Goal: Entertainment & Leisure: Browse casually

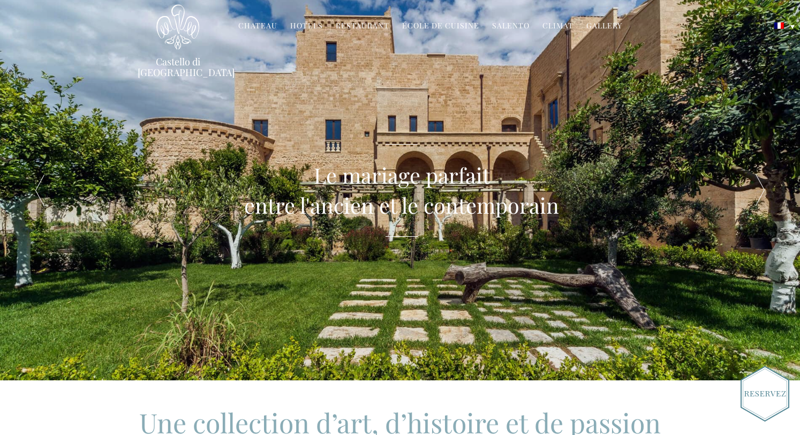
click at [268, 25] on link "Chateau" at bounding box center [257, 26] width 39 height 12
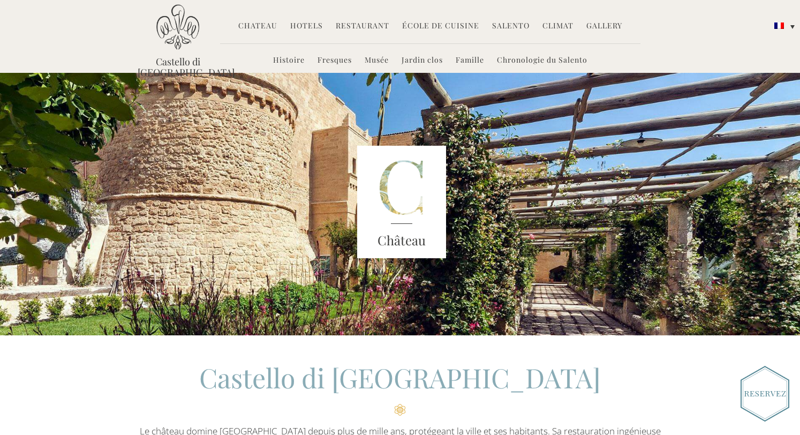
click at [499, 27] on link "Salento" at bounding box center [510, 26] width 37 height 12
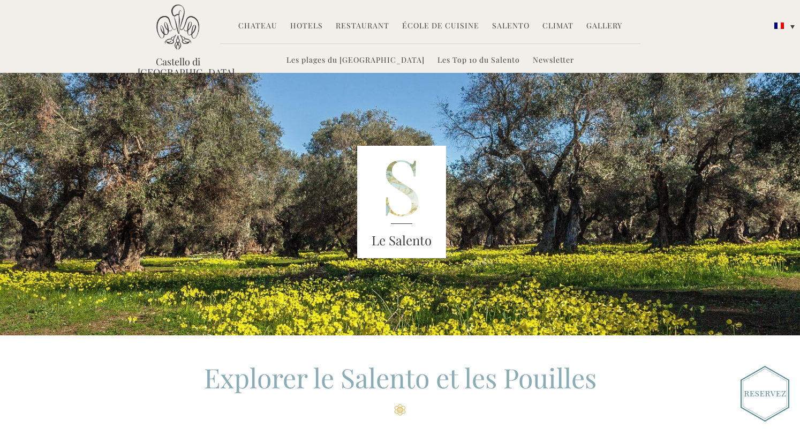
click at [612, 25] on link "Gallery" at bounding box center [604, 26] width 36 height 12
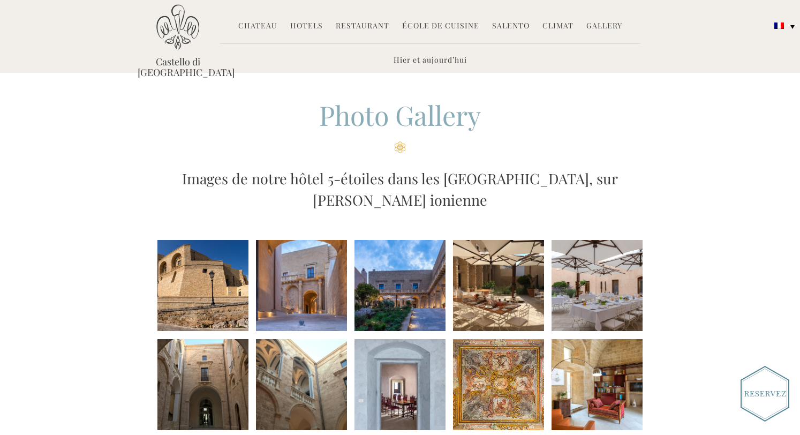
click at [214, 288] on li at bounding box center [202, 285] width 91 height 91
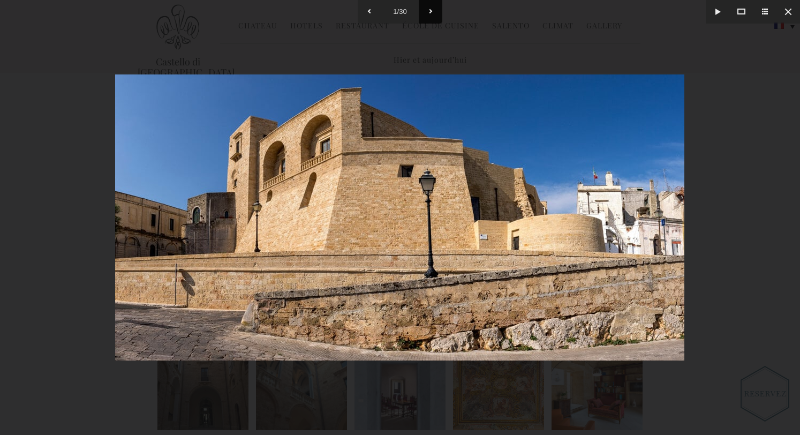
click at [431, 12] on button at bounding box center [431, 12] width 24 height 24
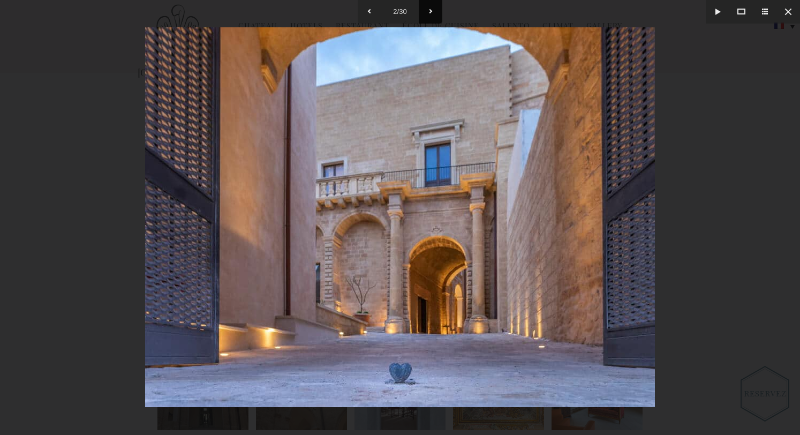
click at [431, 13] on button at bounding box center [431, 12] width 24 height 24
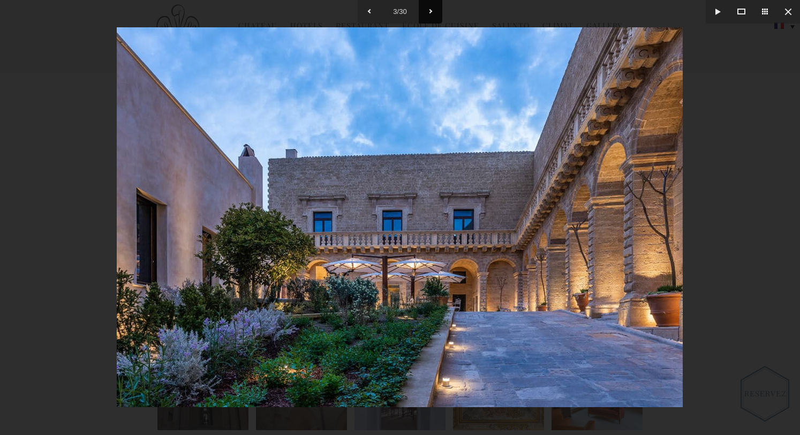
click at [431, 13] on button at bounding box center [431, 12] width 24 height 24
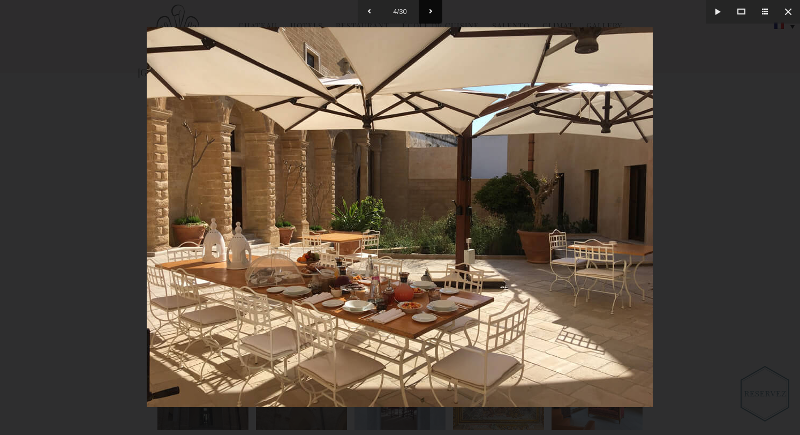
click at [431, 13] on button at bounding box center [431, 12] width 24 height 24
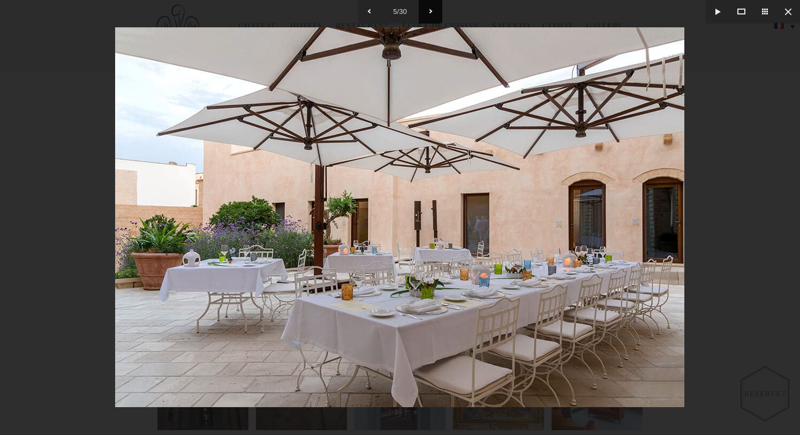
click at [431, 13] on button at bounding box center [431, 12] width 24 height 24
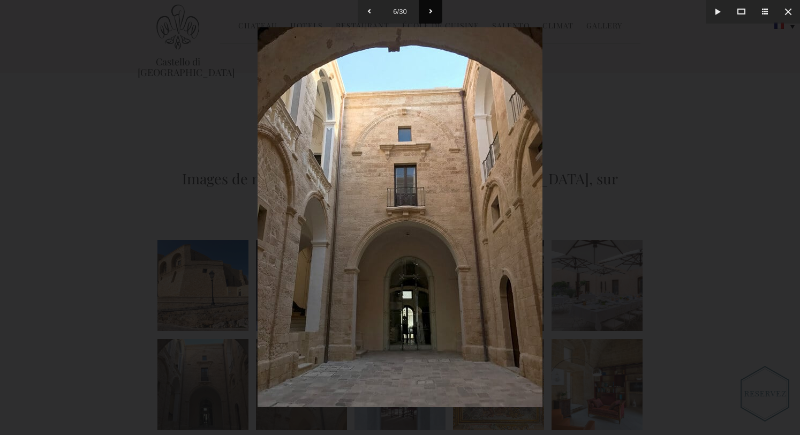
click at [431, 13] on button at bounding box center [431, 12] width 24 height 24
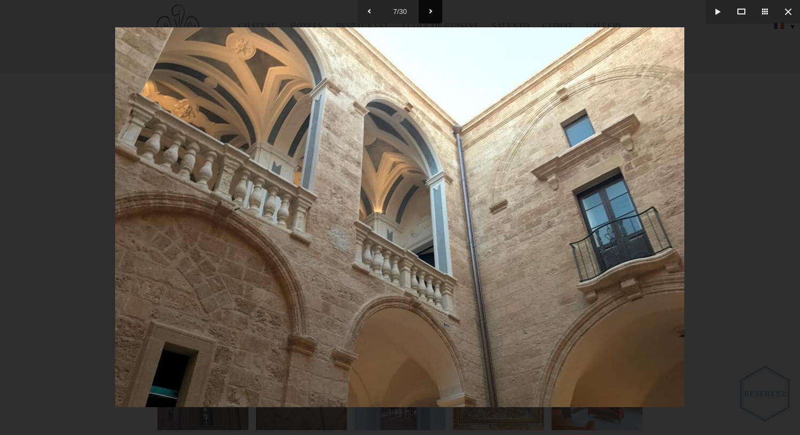
click at [431, 13] on button at bounding box center [431, 12] width 24 height 24
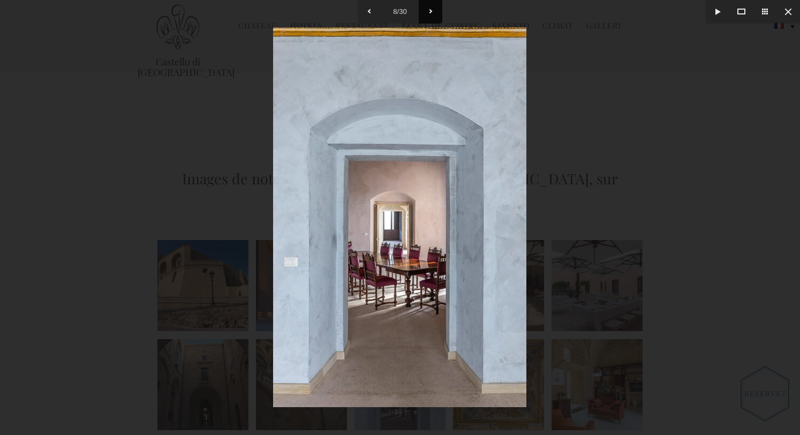
click at [431, 13] on button at bounding box center [431, 12] width 24 height 24
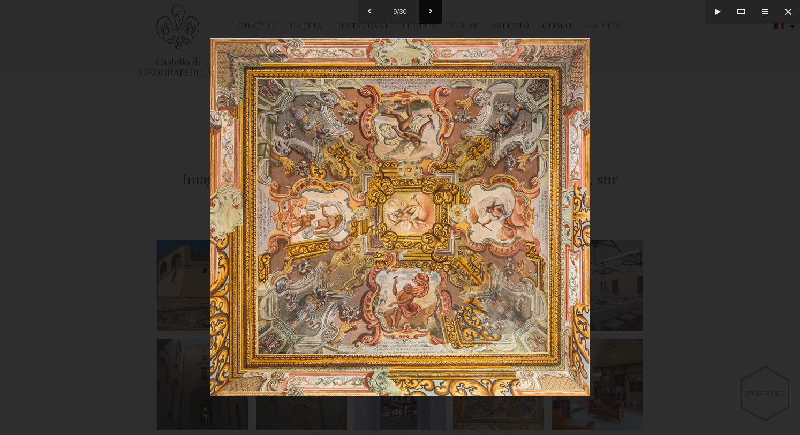
click at [431, 13] on button at bounding box center [431, 12] width 24 height 24
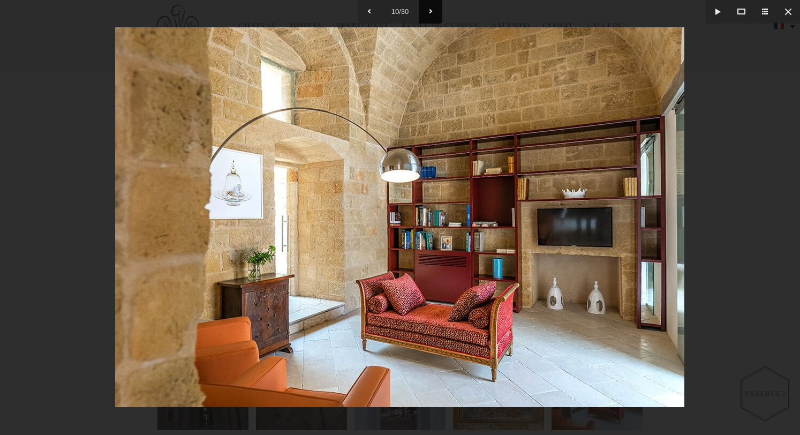
click at [431, 13] on button at bounding box center [431, 12] width 24 height 24
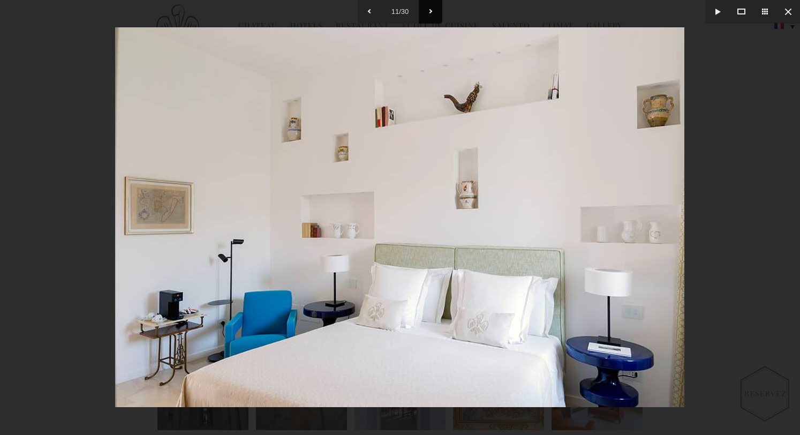
click at [431, 13] on button at bounding box center [431, 12] width 24 height 24
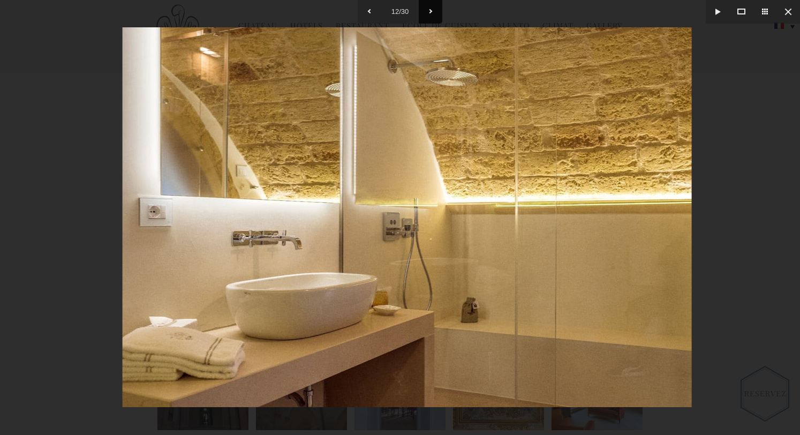
click at [431, 13] on button at bounding box center [431, 12] width 24 height 24
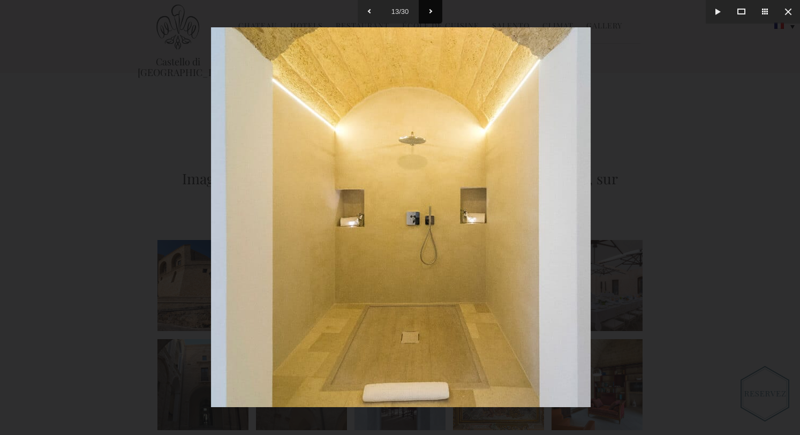
click at [431, 13] on button at bounding box center [431, 12] width 24 height 24
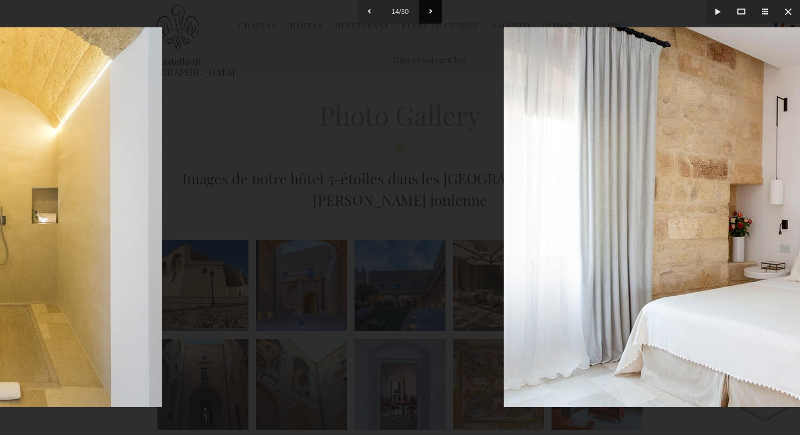
click at [431, 13] on button at bounding box center [431, 12] width 24 height 24
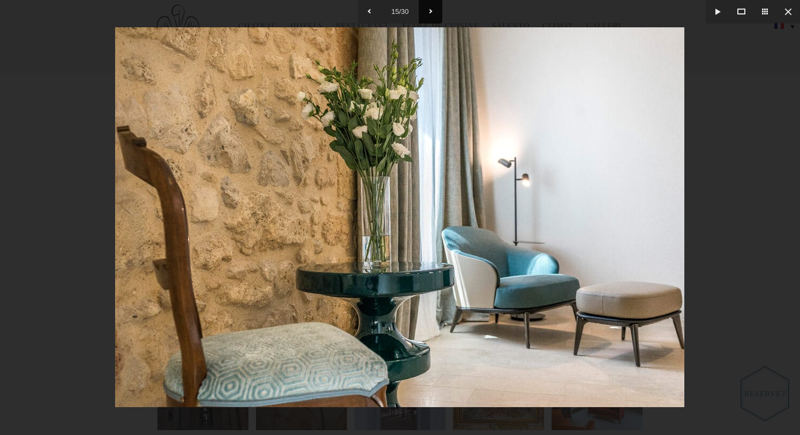
click at [431, 13] on button at bounding box center [431, 12] width 24 height 24
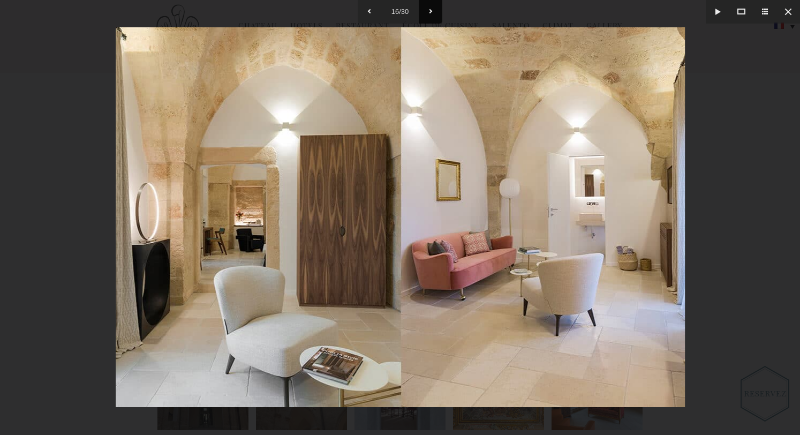
click at [431, 13] on button at bounding box center [431, 12] width 24 height 24
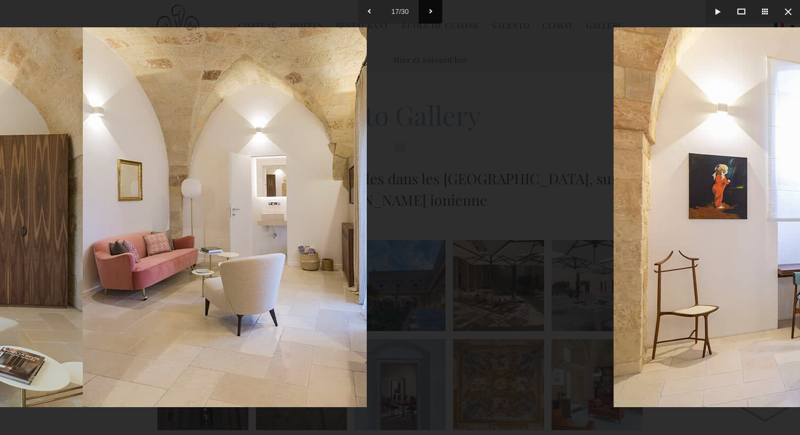
click at [431, 13] on button at bounding box center [431, 12] width 24 height 24
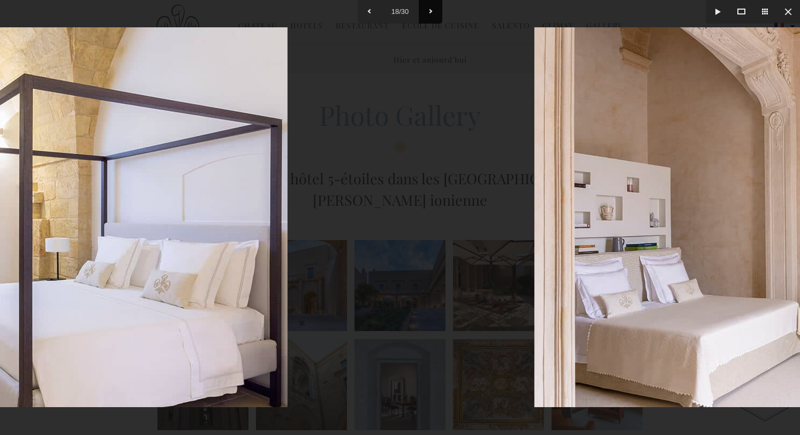
click at [431, 13] on button at bounding box center [431, 12] width 24 height 24
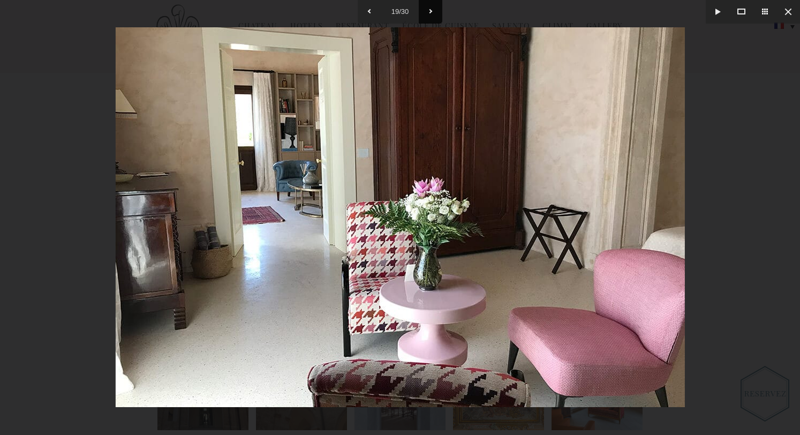
click at [431, 13] on button at bounding box center [431, 12] width 24 height 24
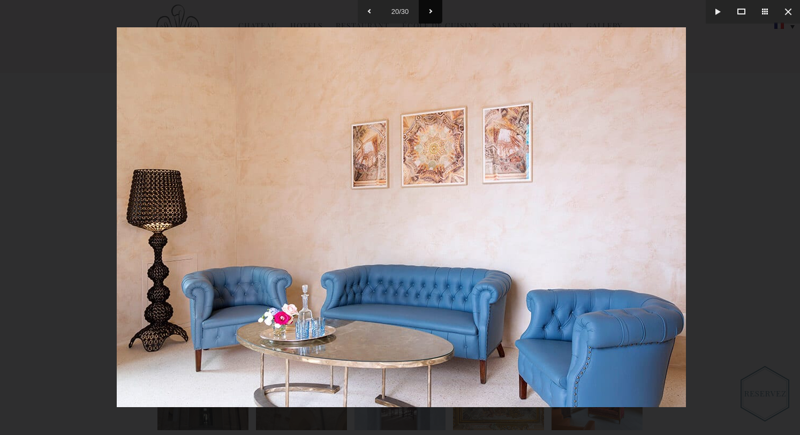
click at [431, 13] on button at bounding box center [431, 12] width 24 height 24
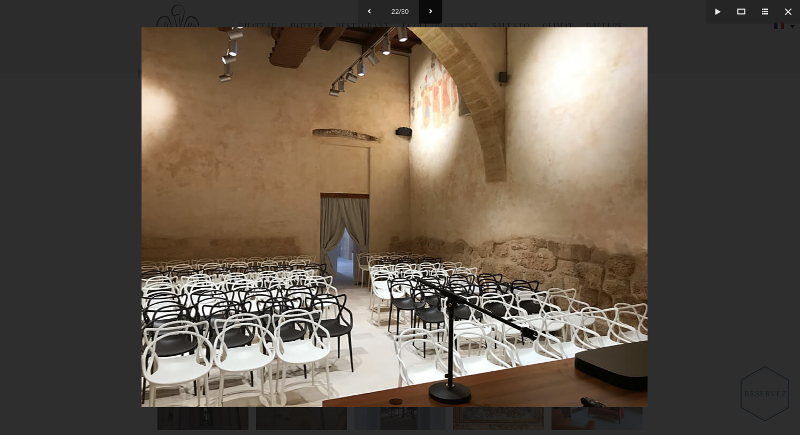
click at [431, 13] on button at bounding box center [431, 12] width 24 height 24
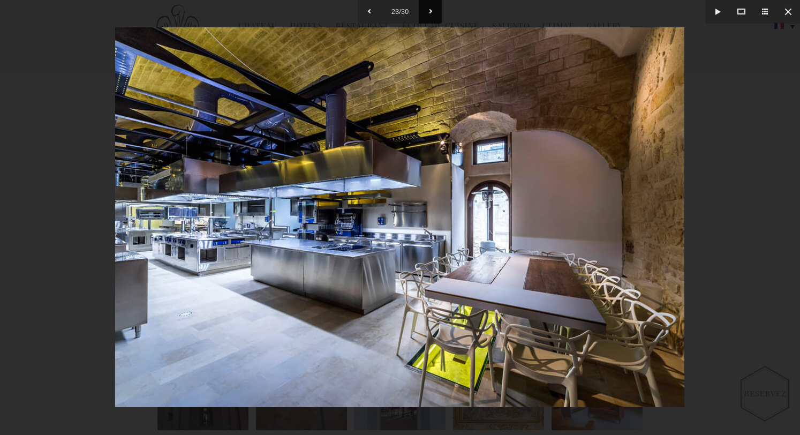
click at [431, 13] on button at bounding box center [431, 12] width 24 height 24
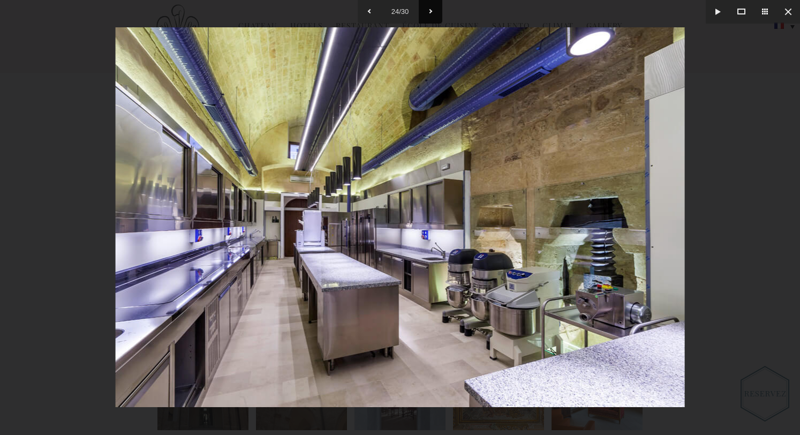
click at [431, 13] on button at bounding box center [431, 12] width 24 height 24
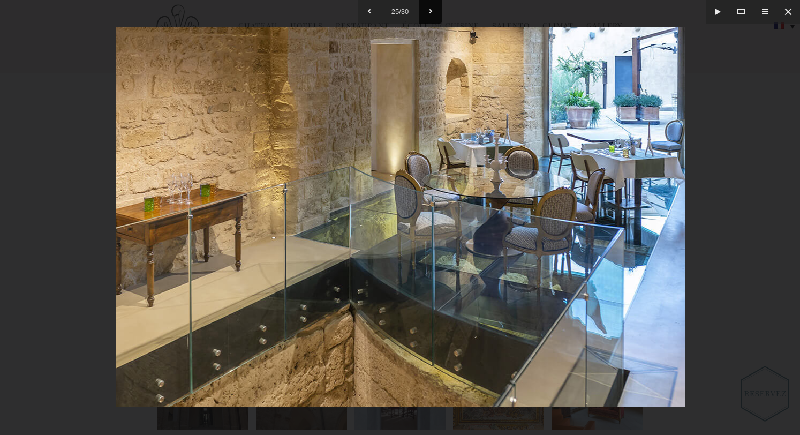
click at [431, 13] on button at bounding box center [431, 12] width 24 height 24
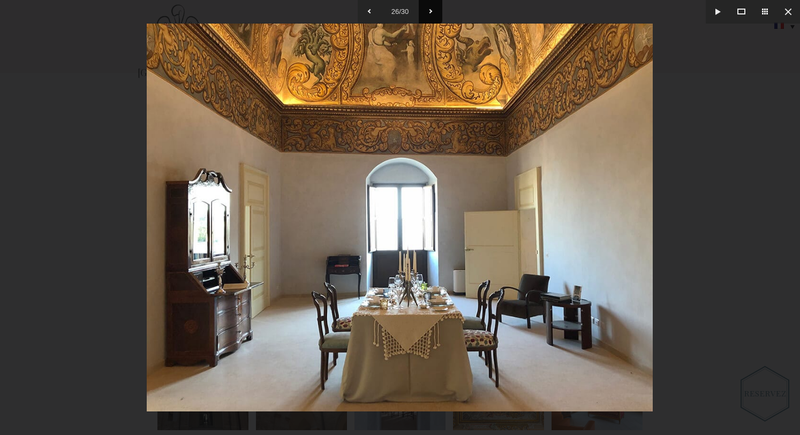
click at [431, 13] on button at bounding box center [431, 12] width 24 height 24
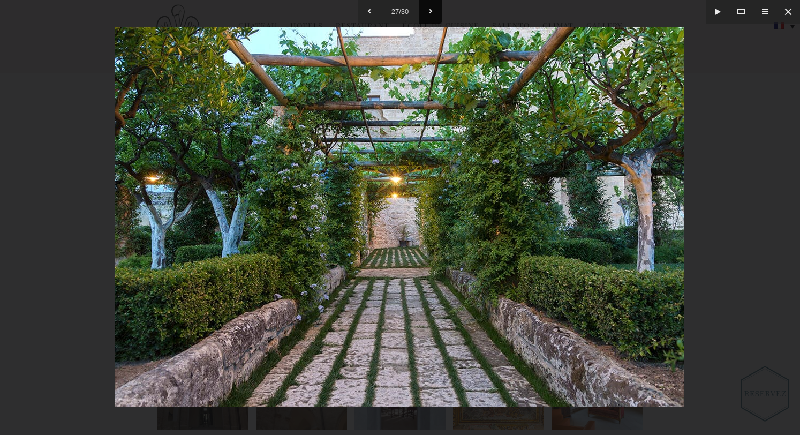
click at [431, 12] on button at bounding box center [431, 12] width 24 height 24
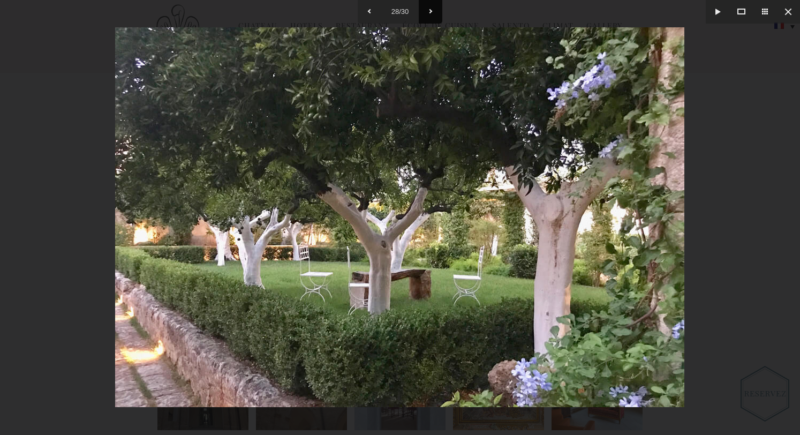
click at [431, 12] on button at bounding box center [431, 12] width 24 height 24
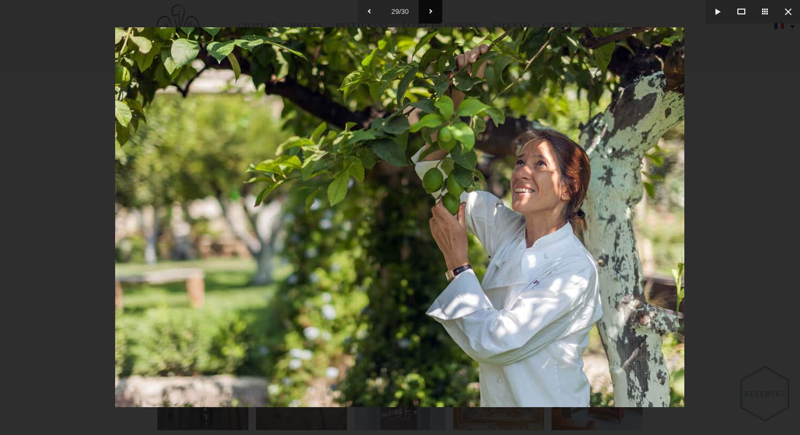
click at [431, 12] on button at bounding box center [431, 12] width 24 height 24
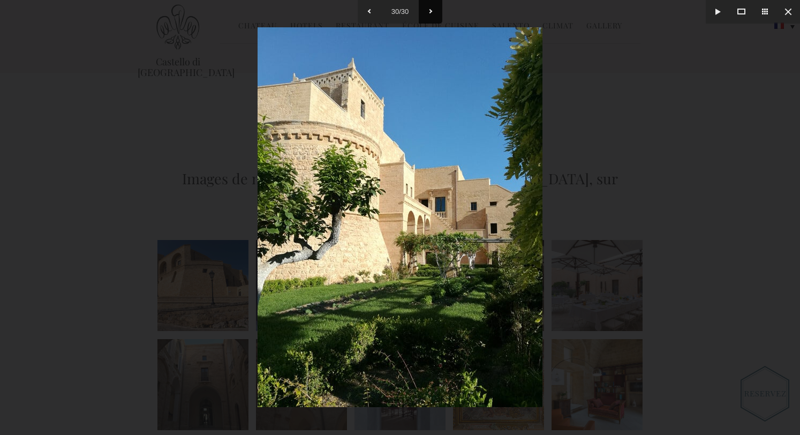
click at [431, 12] on button at bounding box center [431, 12] width 24 height 24
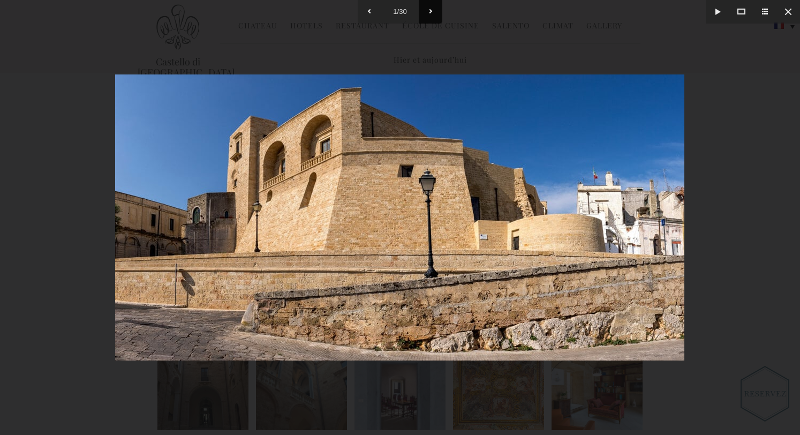
click at [431, 12] on button at bounding box center [431, 12] width 24 height 24
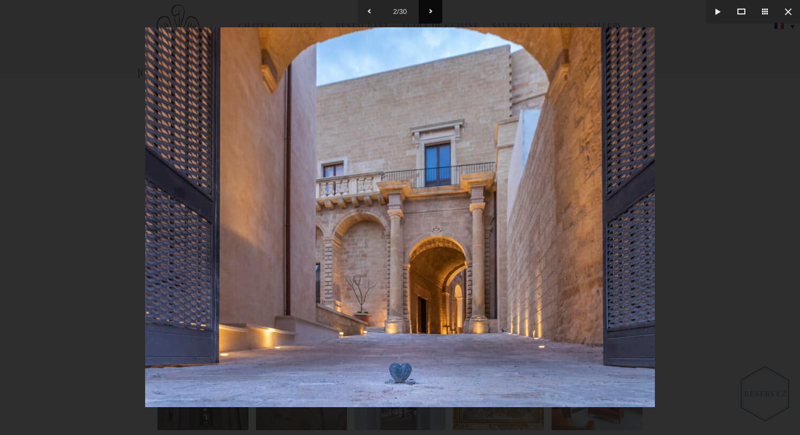
click at [431, 12] on button at bounding box center [431, 12] width 24 height 24
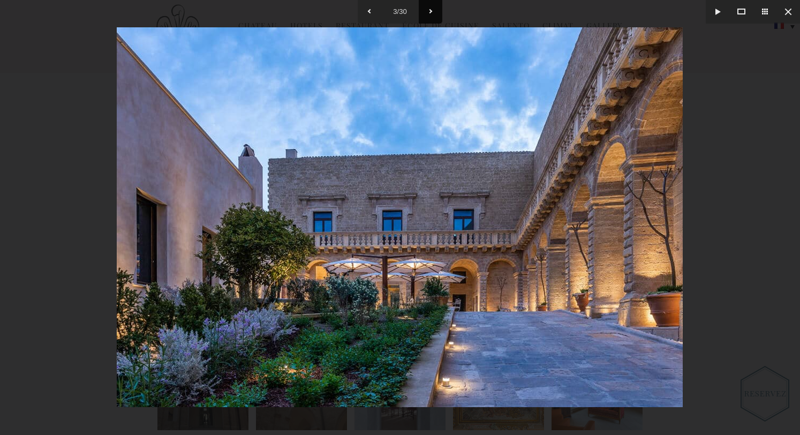
click at [431, 12] on button at bounding box center [431, 12] width 24 height 24
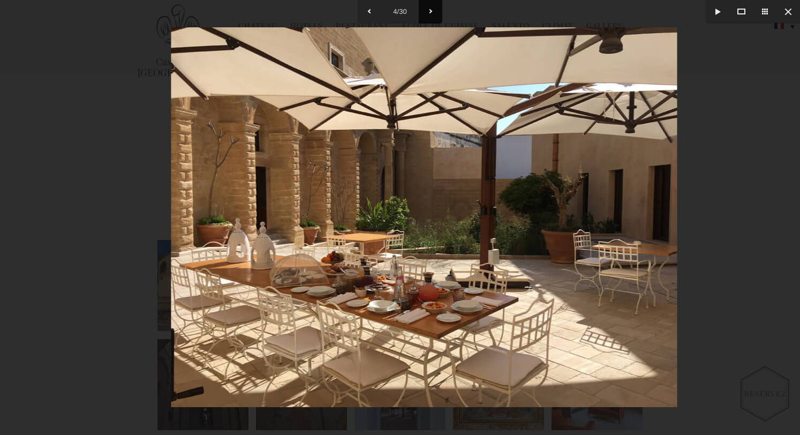
click at [431, 12] on button at bounding box center [431, 12] width 24 height 24
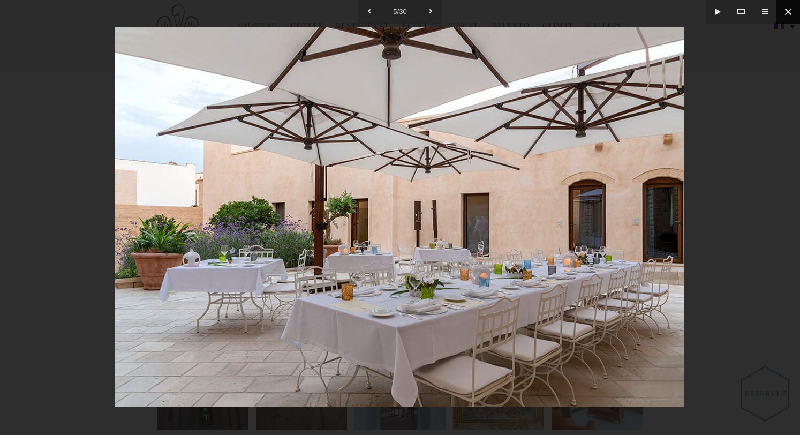
click at [791, 17] on button at bounding box center [789, 12] width 24 height 24
